Goal: Task Accomplishment & Management: Manage account settings

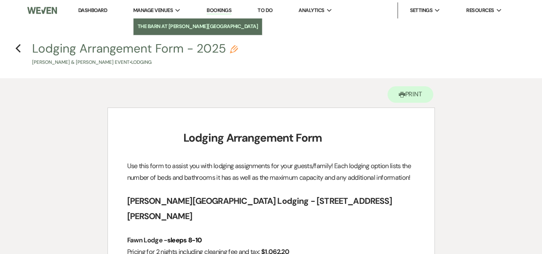
click at [169, 27] on li "The Barn at [PERSON_NAME][GEOGRAPHIC_DATA]" at bounding box center [198, 26] width 121 height 8
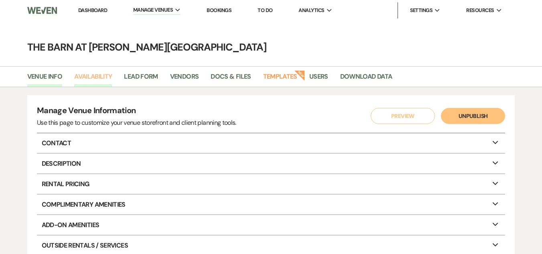
click at [96, 76] on link "Availability" at bounding box center [93, 78] width 38 height 15
select select "3"
select select "2026"
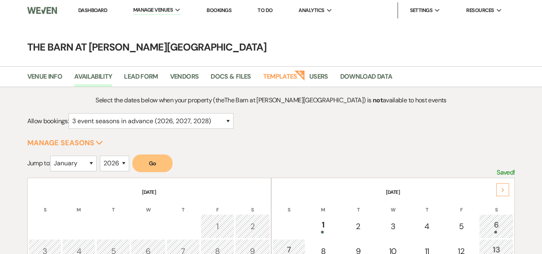
click at [501, 191] on icon "Next" at bounding box center [503, 190] width 4 height 5
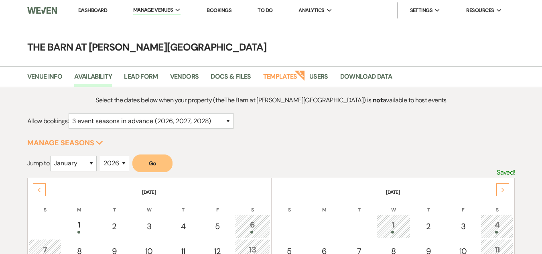
click at [501, 191] on icon "Next" at bounding box center [503, 190] width 4 height 5
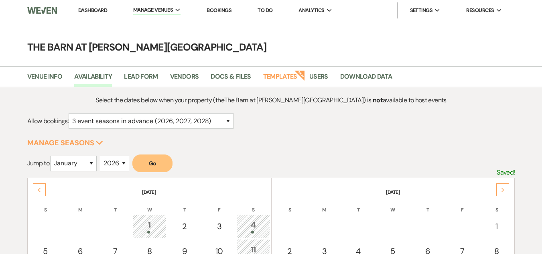
click at [501, 191] on icon "Next" at bounding box center [503, 190] width 4 height 5
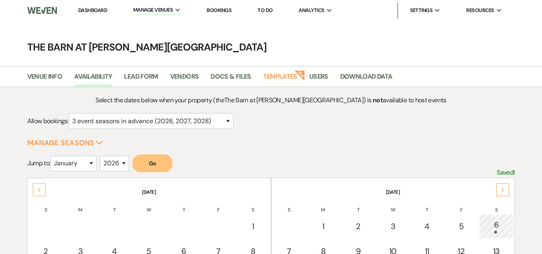
click at [501, 191] on icon "Next" at bounding box center [503, 190] width 4 height 5
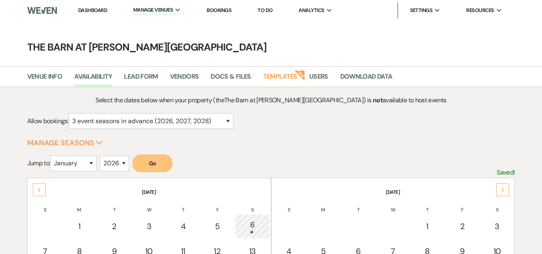
click at [501, 191] on icon "Next" at bounding box center [503, 190] width 4 height 5
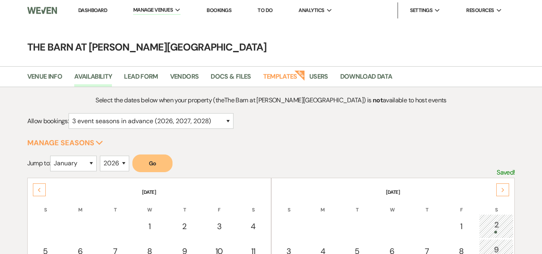
click at [501, 191] on icon "Next" at bounding box center [503, 190] width 4 height 5
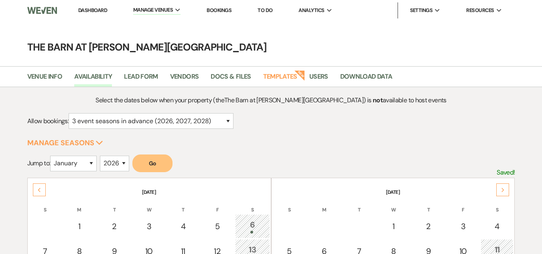
click at [501, 191] on icon "Next" at bounding box center [503, 190] width 4 height 5
